Goal: Task Accomplishment & Management: Manage account settings

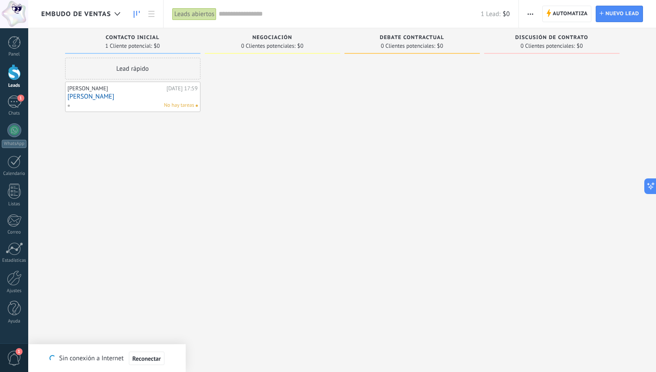
scroll to position [13, 0]
click at [13, 102] on div "1" at bounding box center [14, 101] width 14 height 13
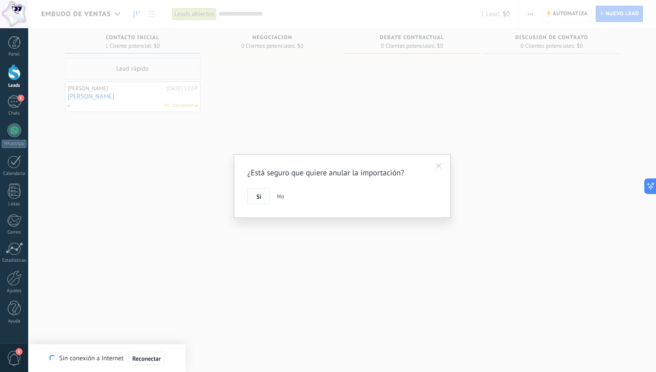
click at [256, 196] on span "Si" at bounding box center [258, 196] width 5 height 6
